Goal: Use online tool/utility: Use online tool/utility

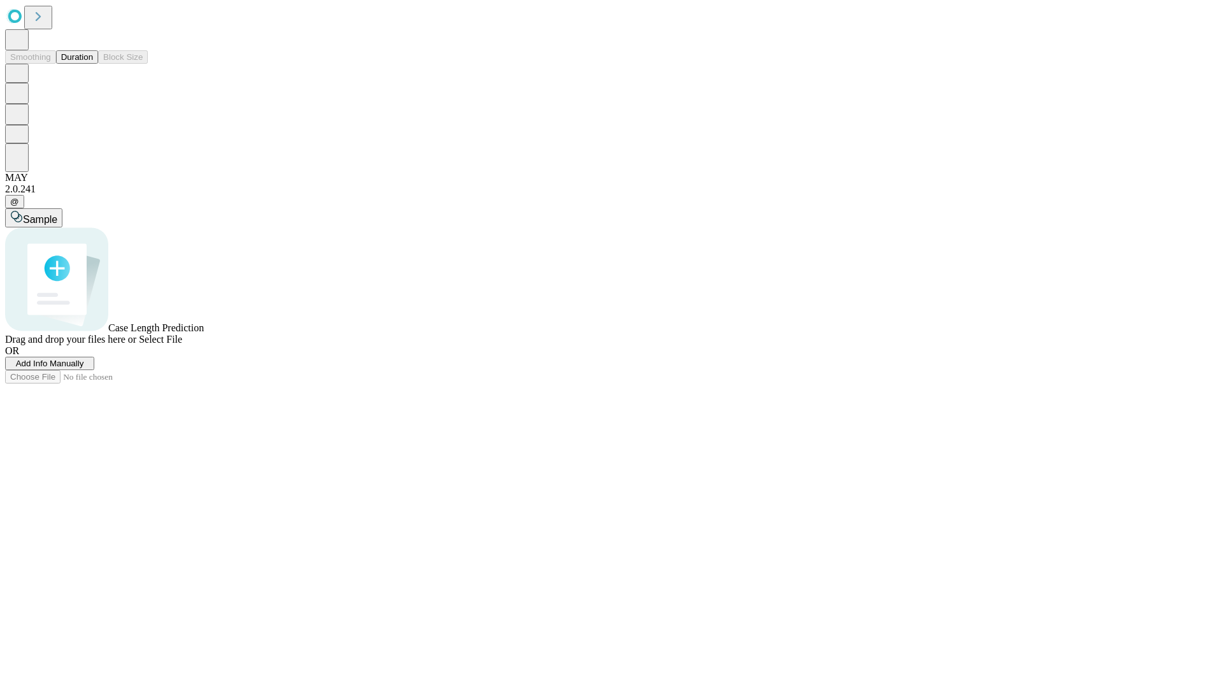
click at [84, 368] on span "Add Info Manually" at bounding box center [50, 364] width 68 height 10
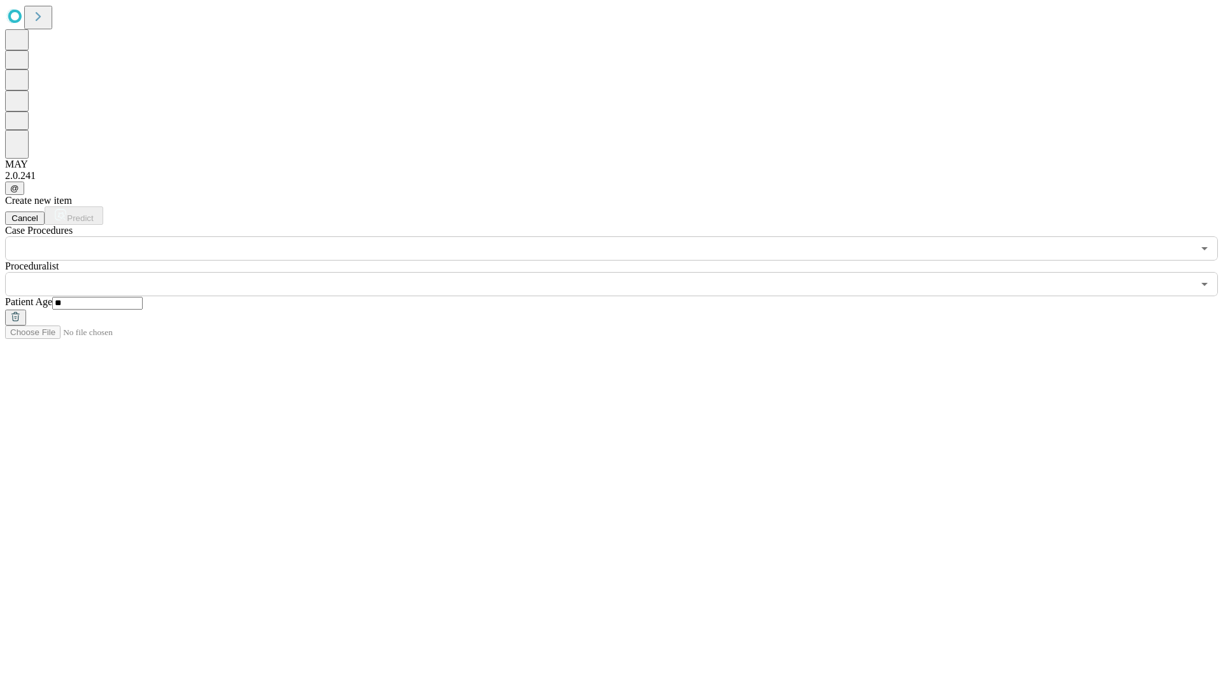
type input "**"
click at [620, 272] on input "text" at bounding box center [599, 284] width 1188 height 24
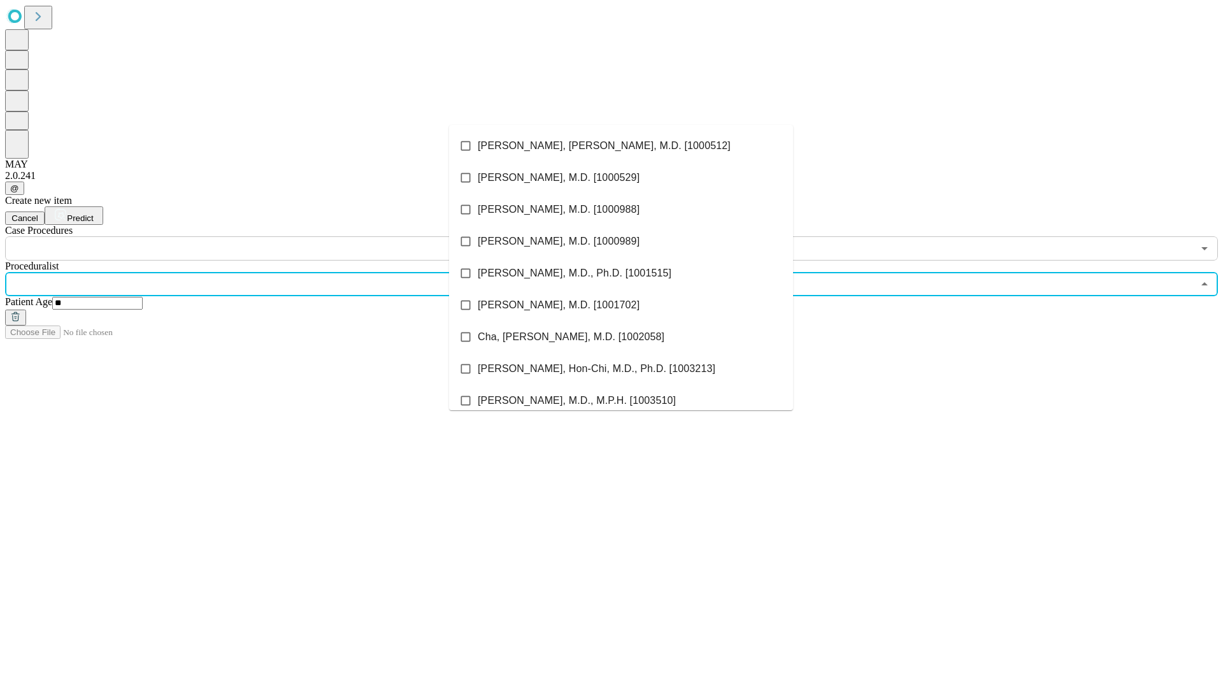
click at [621, 146] on li "[PERSON_NAME], [PERSON_NAME], M.D. [1000512]" at bounding box center [621, 146] width 344 height 32
click at [268, 236] on input "text" at bounding box center [599, 248] width 1188 height 24
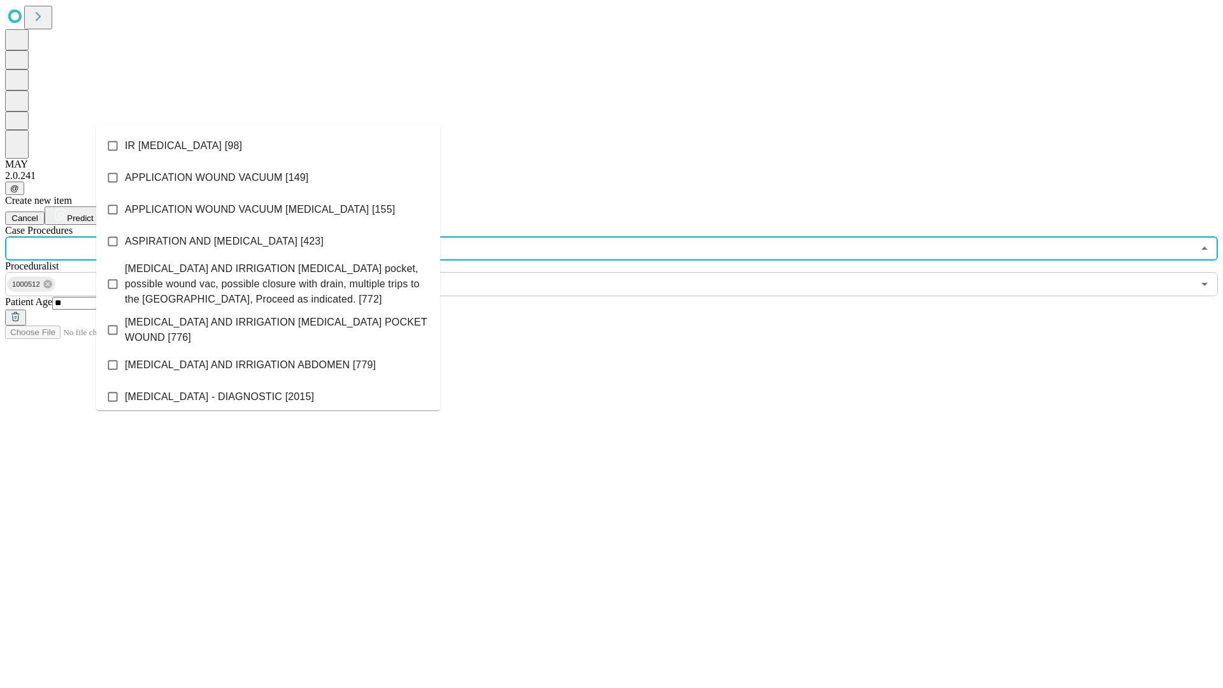
click at [268, 146] on li "IR [MEDICAL_DATA] [98]" at bounding box center [268, 146] width 344 height 32
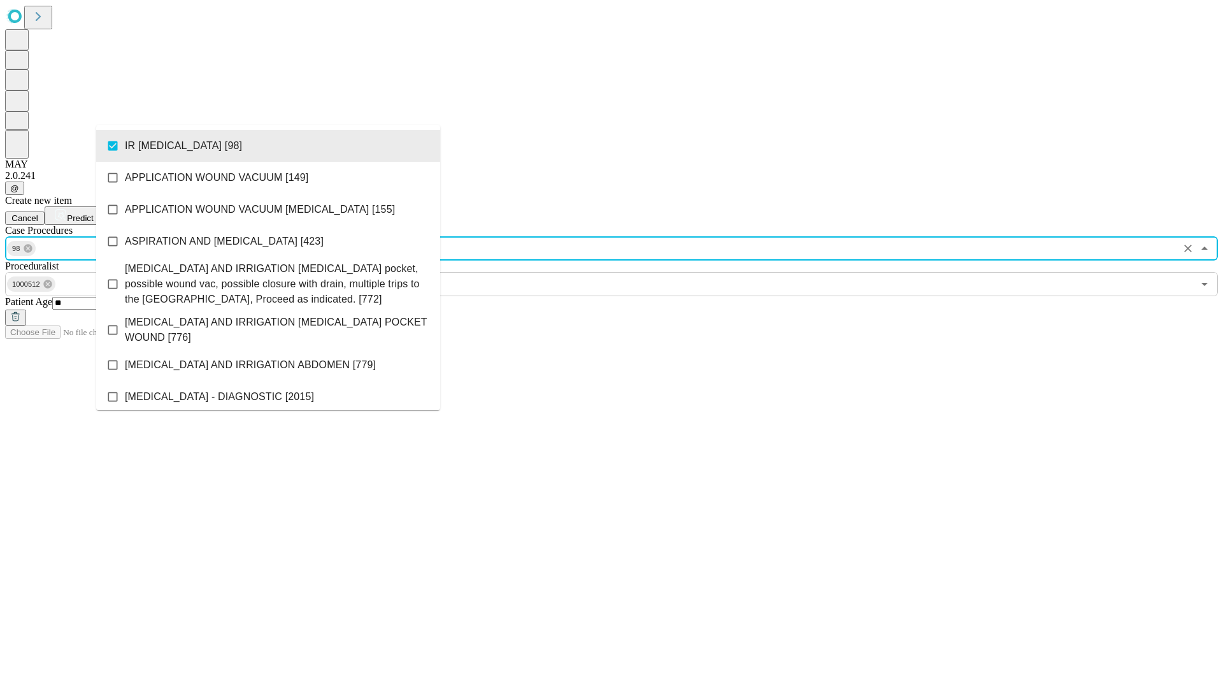
click at [93, 213] on span "Predict" at bounding box center [80, 218] width 26 height 10
